Goal: Task Accomplishment & Management: Manage account settings

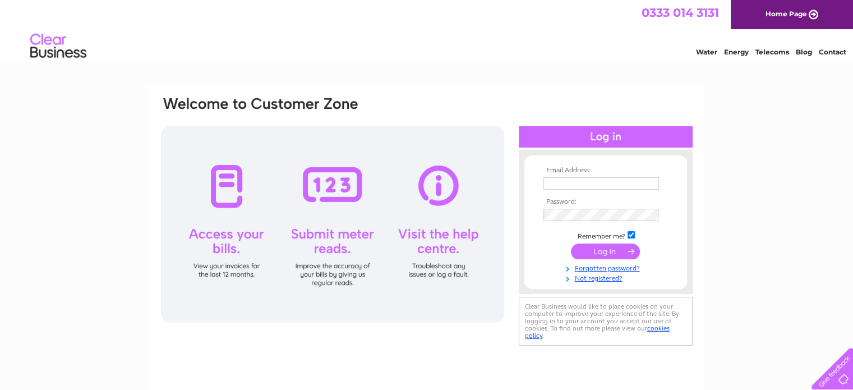
click at [574, 185] on input "text" at bounding box center [600, 183] width 115 height 12
type input "macleod.management@live.co.uk"
click at [571, 244] on input "submit" at bounding box center [605, 252] width 69 height 16
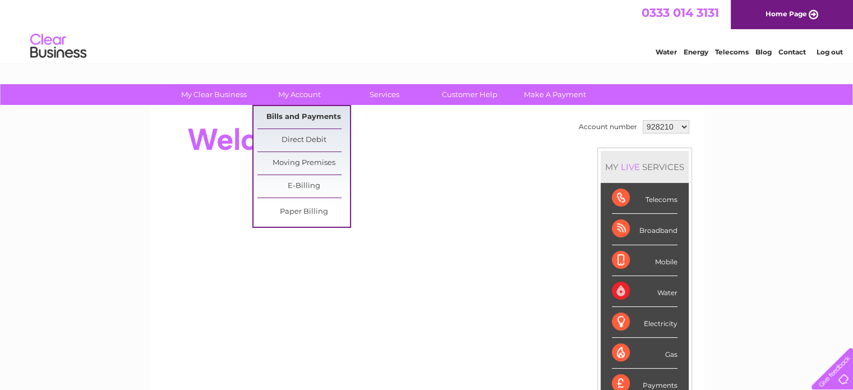
click at [305, 118] on link "Bills and Payments" at bounding box center [303, 117] width 93 height 22
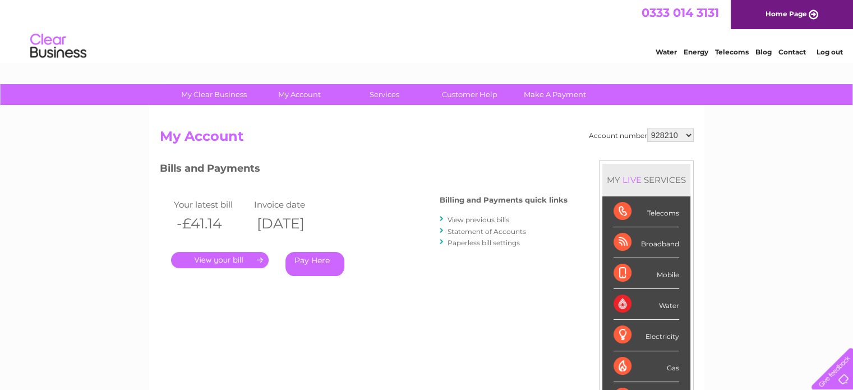
click at [688, 133] on select "928210 928253 942070 993570 995351 1125300 1137927" at bounding box center [670, 134] width 47 height 13
select select "928253"
click at [648, 128] on select "928210 928253 942070 993570 995351 1125300 1137927" at bounding box center [670, 134] width 47 height 13
click at [234, 262] on link "." at bounding box center [220, 260] width 98 height 16
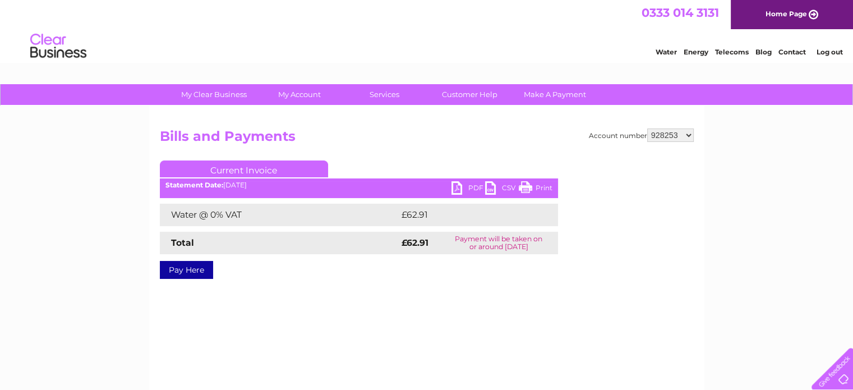
click at [475, 183] on link "PDF" at bounding box center [468, 189] width 34 height 16
click at [839, 54] on link "Log out" at bounding box center [829, 52] width 26 height 8
